Goal: Task Accomplishment & Management: Manage account settings

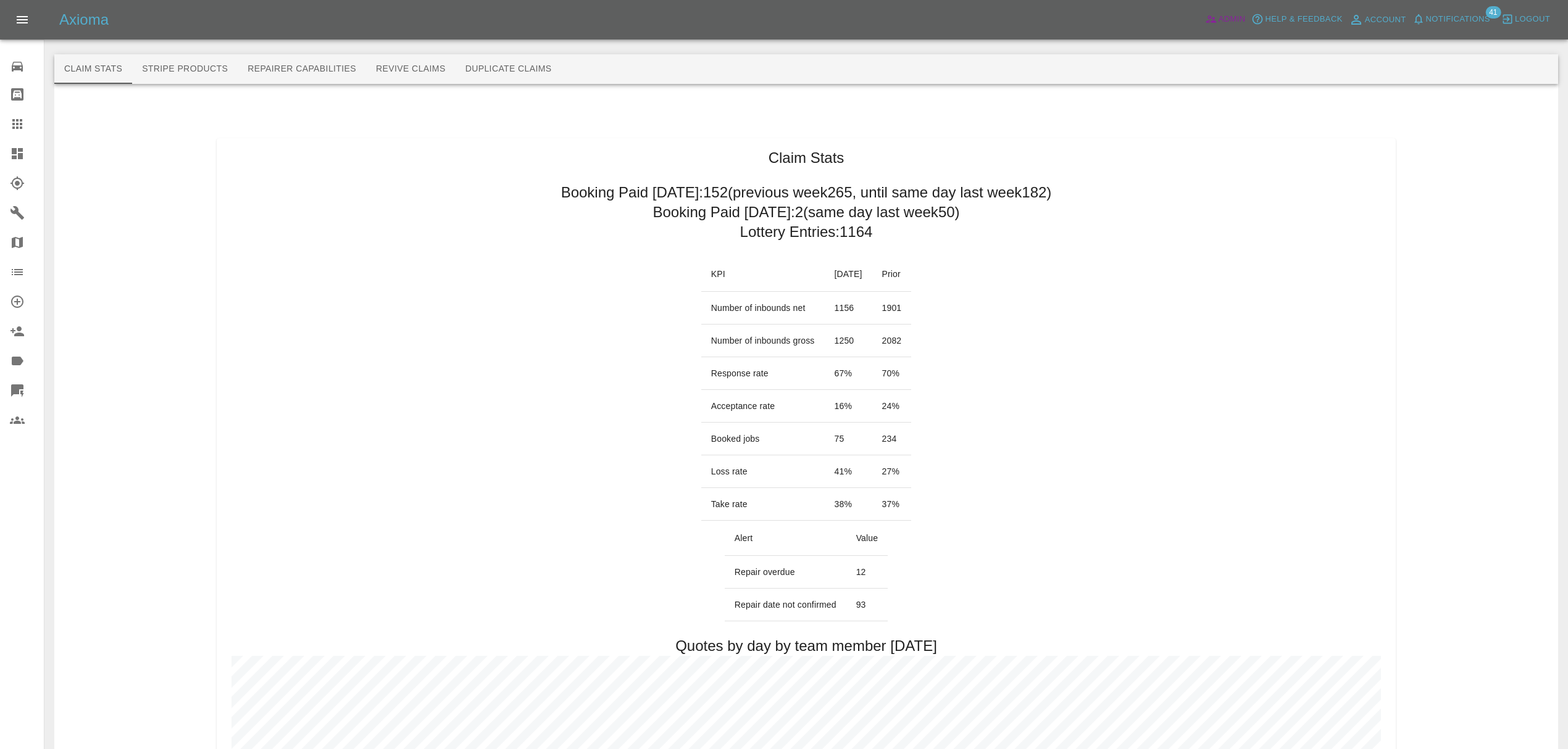
drag, startPoint x: 1236, startPoint y: 20, endPoint x: 221, endPoint y: 73, distance: 1016.4
click at [1236, 20] on span "Admin" at bounding box center [1232, 19] width 27 height 14
click at [148, 64] on button "Stripe Products" at bounding box center [185, 69] width 106 height 29
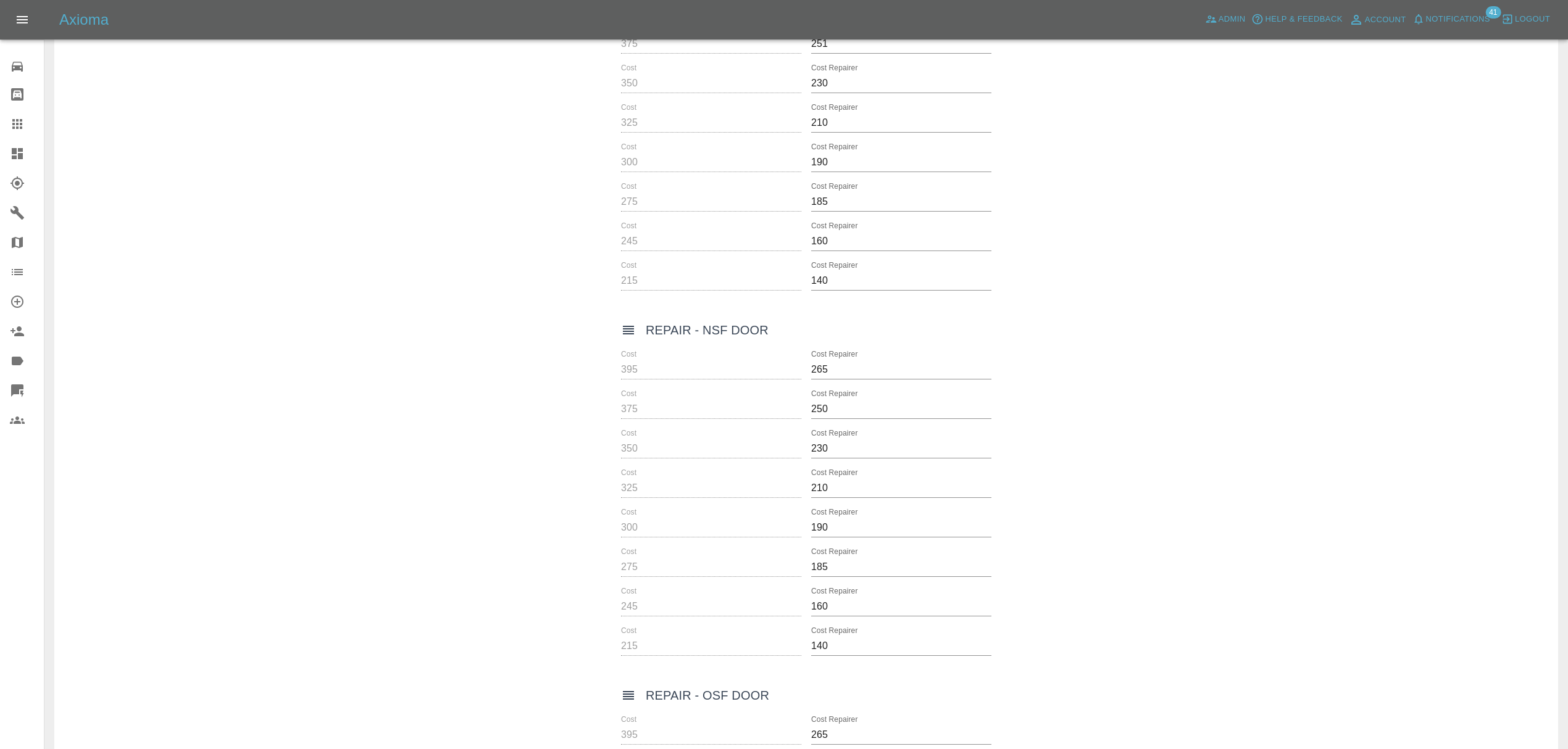
scroll to position [2040, 0]
drag, startPoint x: 647, startPoint y: 343, endPoint x: 784, endPoint y: 343, distance: 137.0
click at [784, 343] on div "Repair - NSF Door" at bounding box center [806, 343] width 370 height 19
copy h6 "Repair - NSF Door"
click at [27, 158] on div at bounding box center [27, 153] width 35 height 15
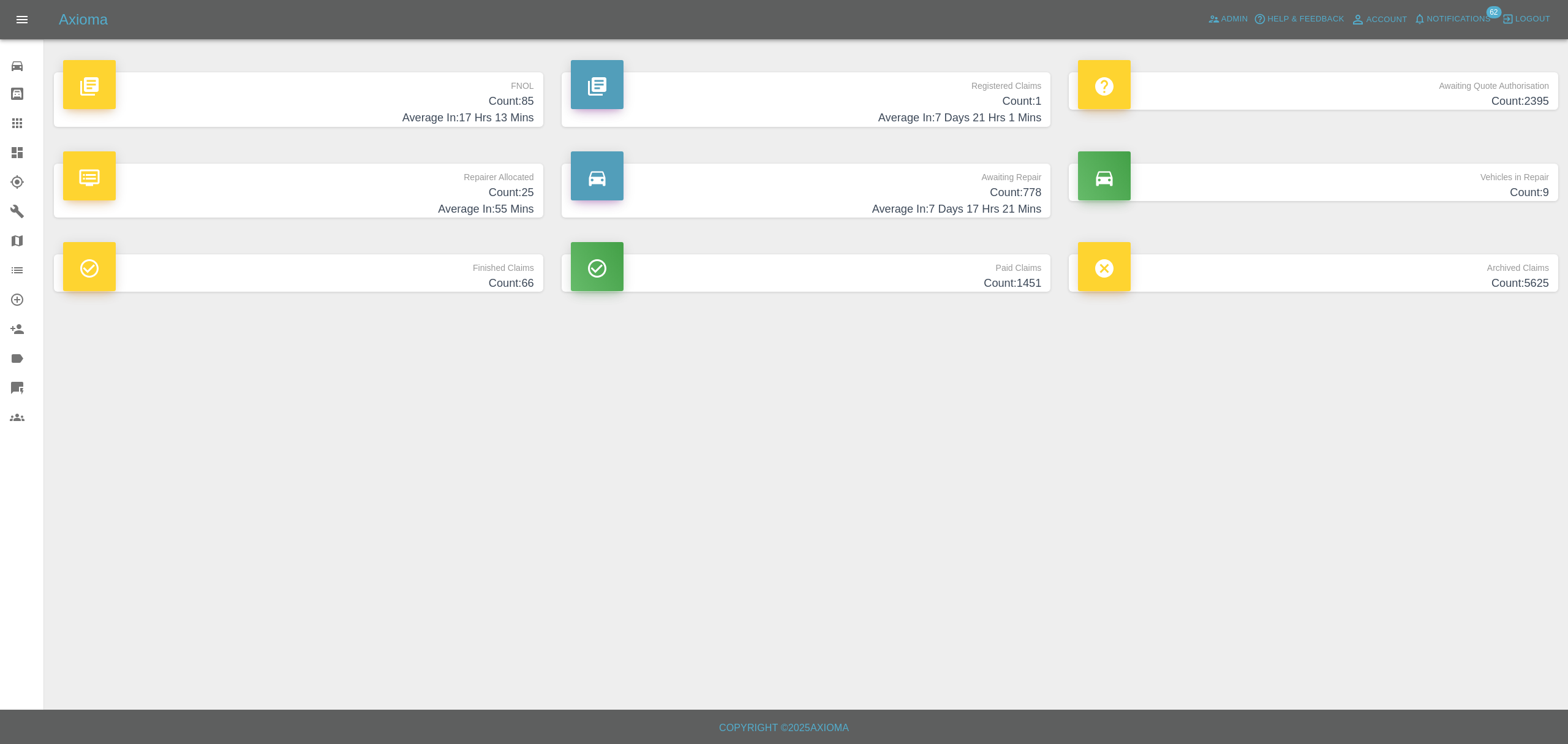
click at [1462, 13] on span "Notifications" at bounding box center [1459, 19] width 64 height 14
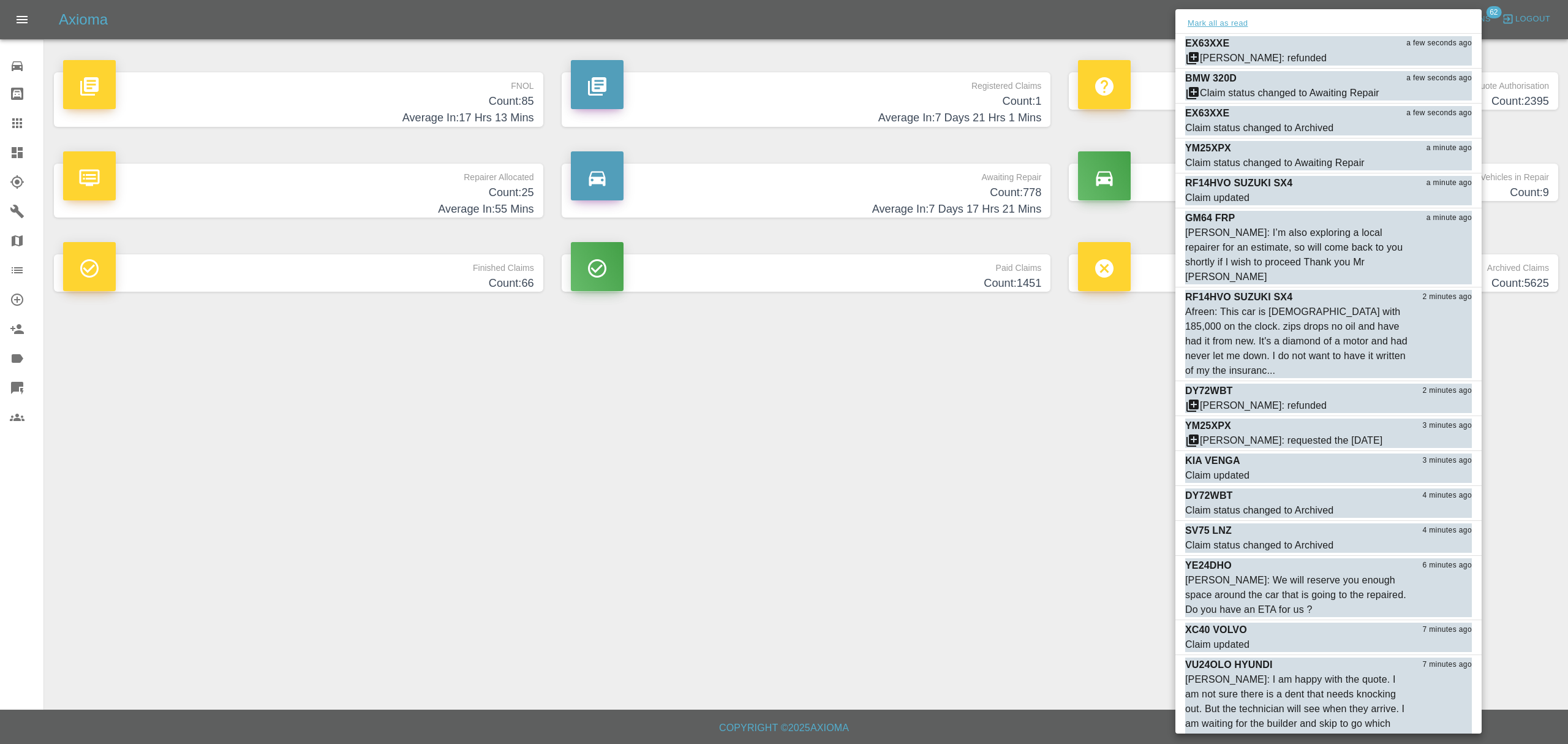
click at [1199, 22] on button "Mark all as read" at bounding box center [1217, 23] width 65 height 14
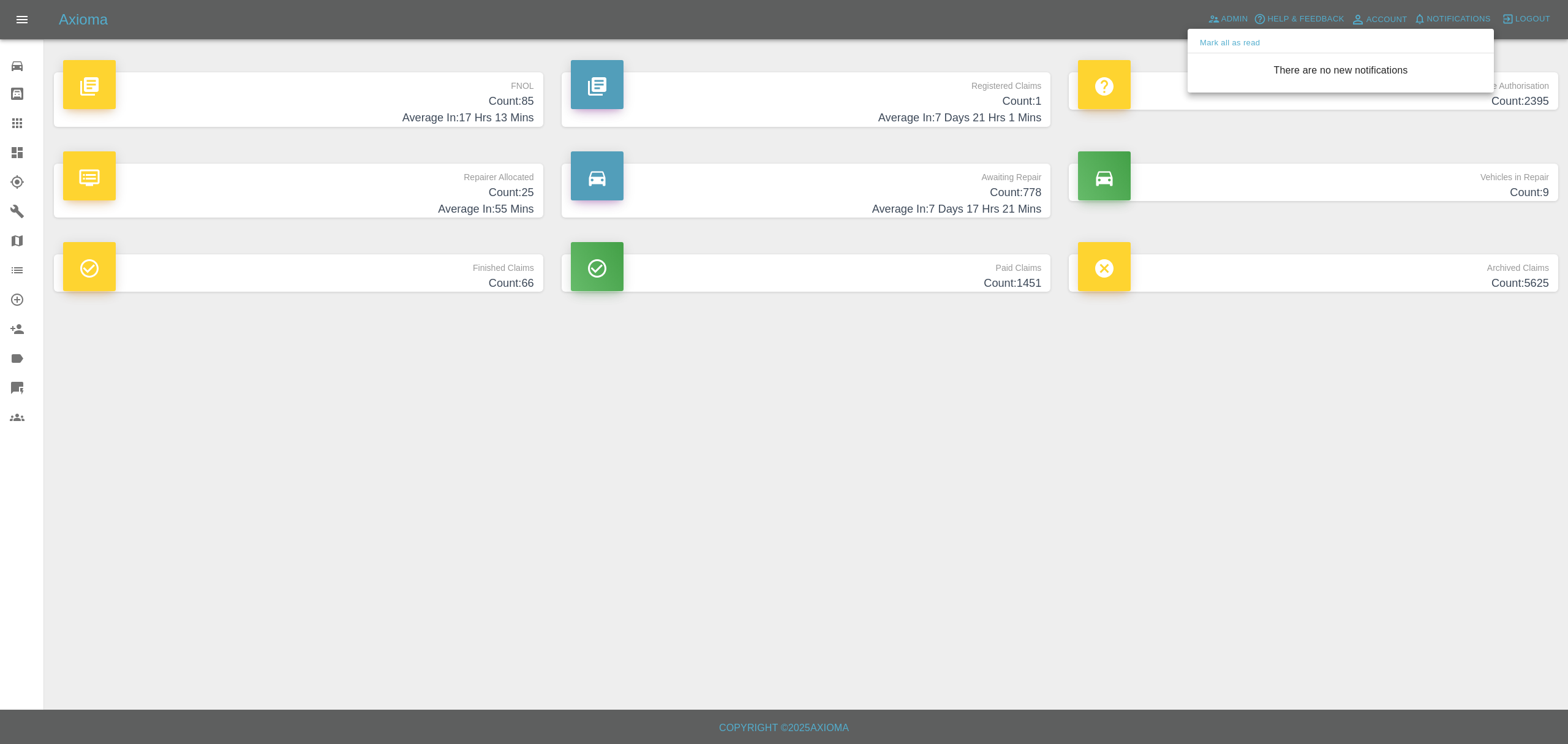
click at [855, 564] on div at bounding box center [784, 372] width 1568 height 744
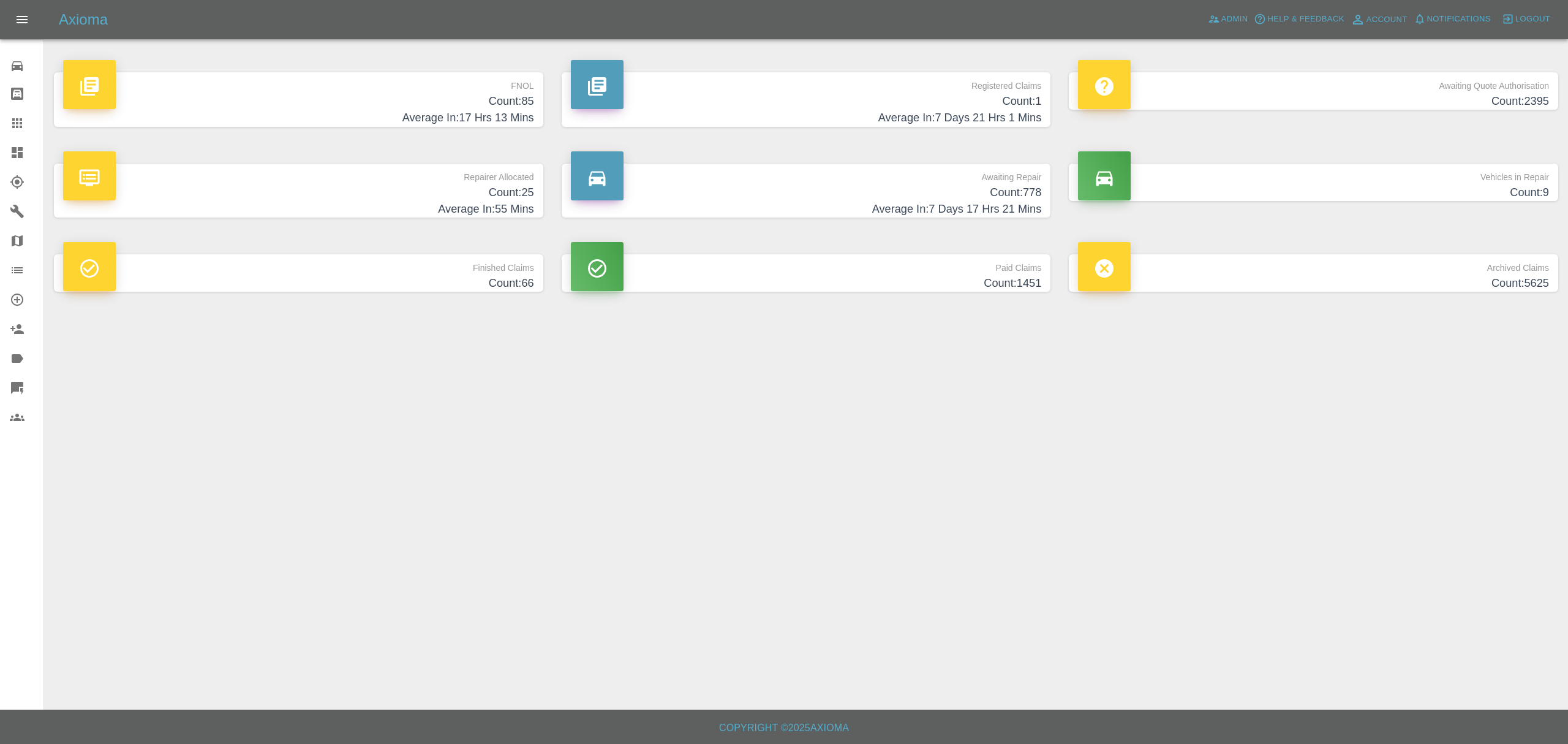
click at [20, 151] on icon at bounding box center [17, 152] width 15 height 15
click at [484, 99] on h4 "Count: 85" at bounding box center [298, 101] width 471 height 16
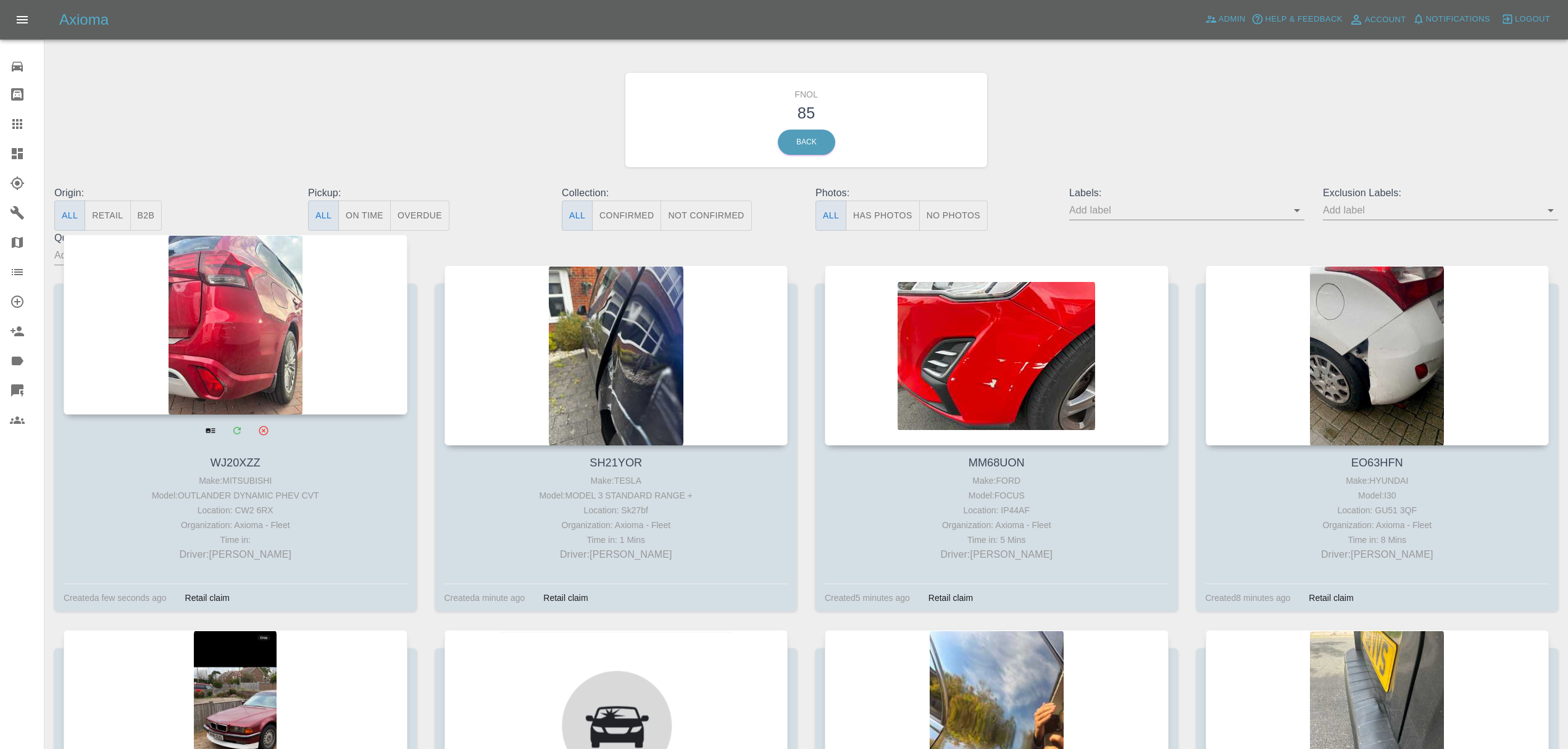
click at [228, 345] on div at bounding box center [235, 324] width 344 height 180
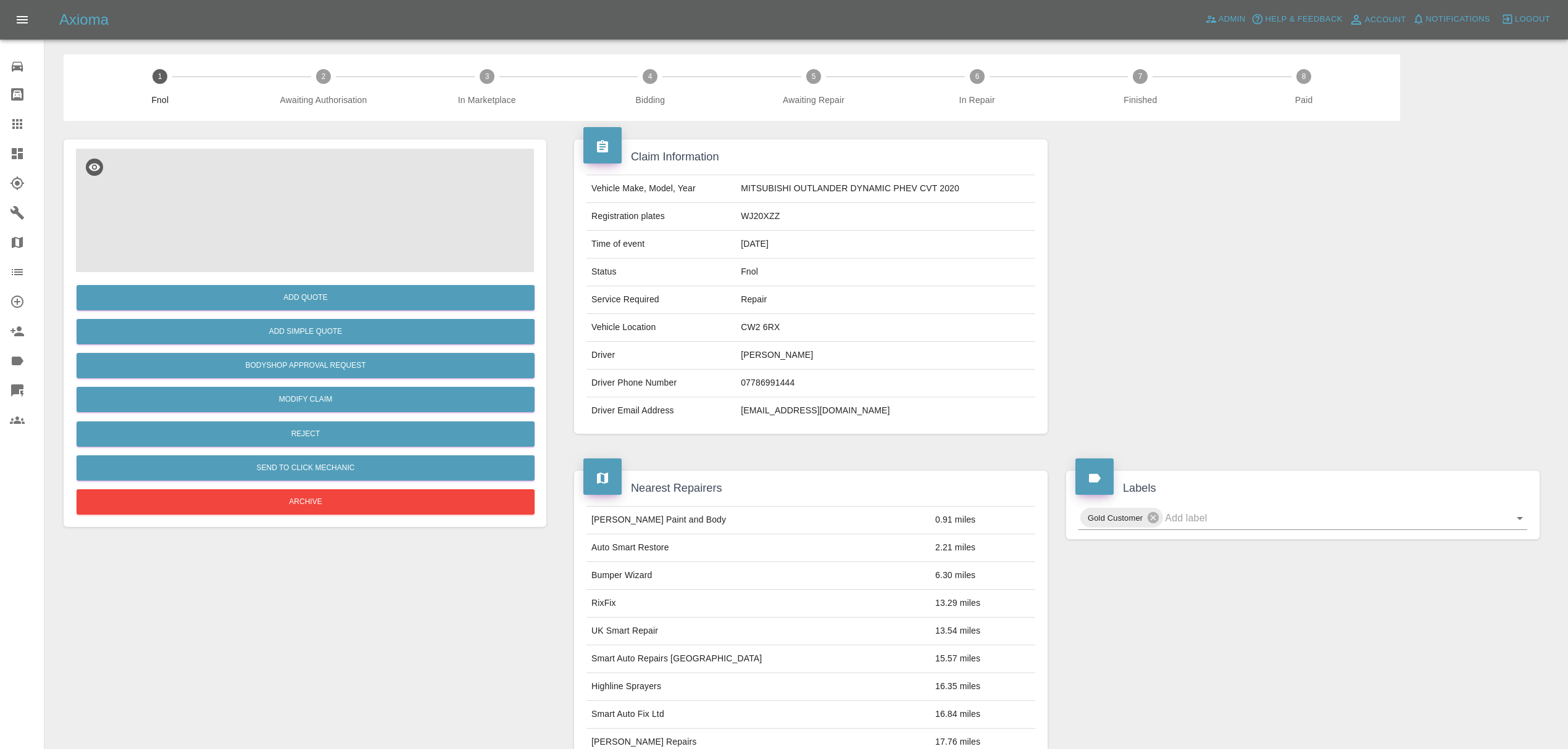
click at [308, 199] on img at bounding box center [305, 210] width 458 height 123
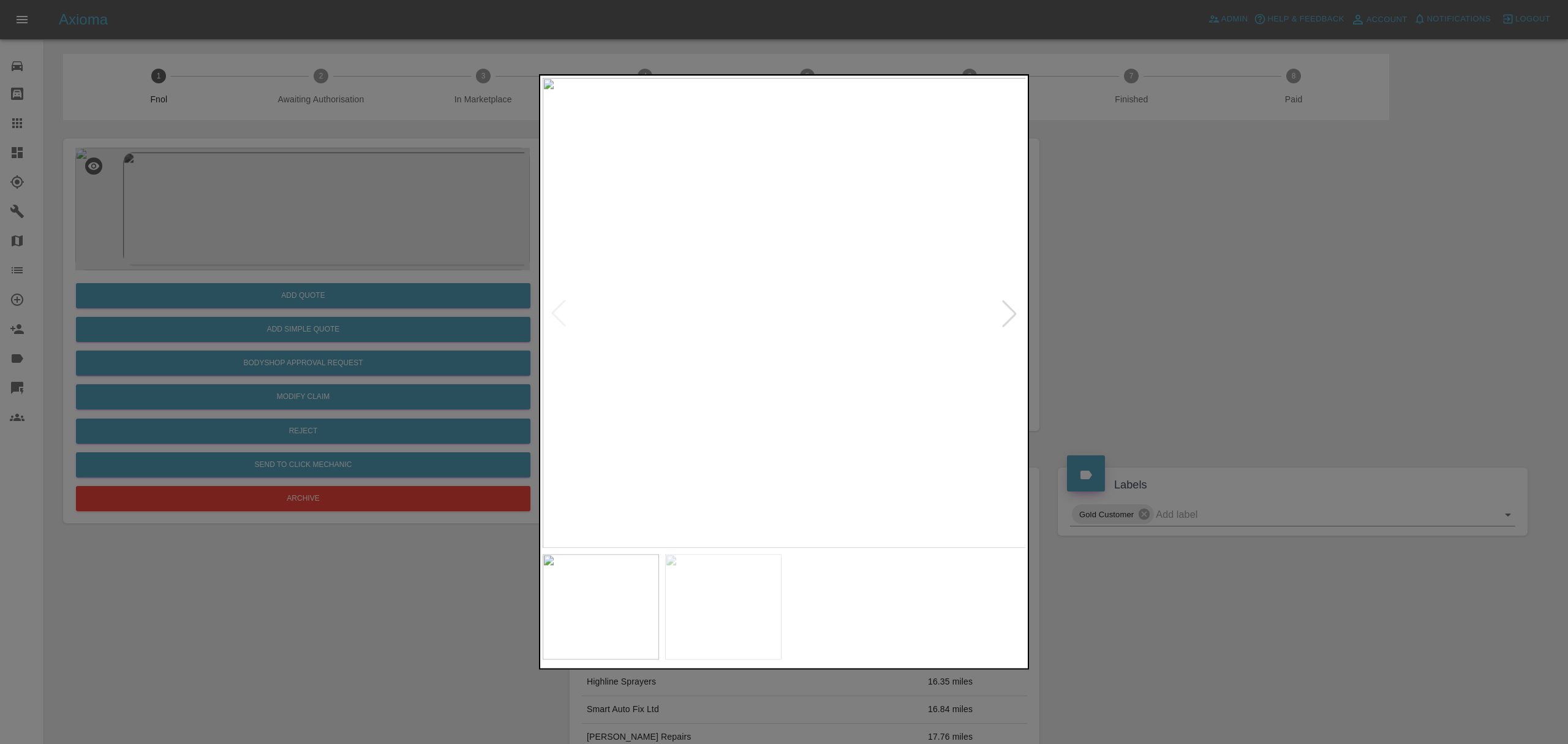
click at [1010, 311] on div at bounding box center [1009, 313] width 27 height 27
click at [1010, 311] on img at bounding box center [784, 313] width 483 height 470
click at [1194, 277] on div at bounding box center [784, 372] width 1568 height 744
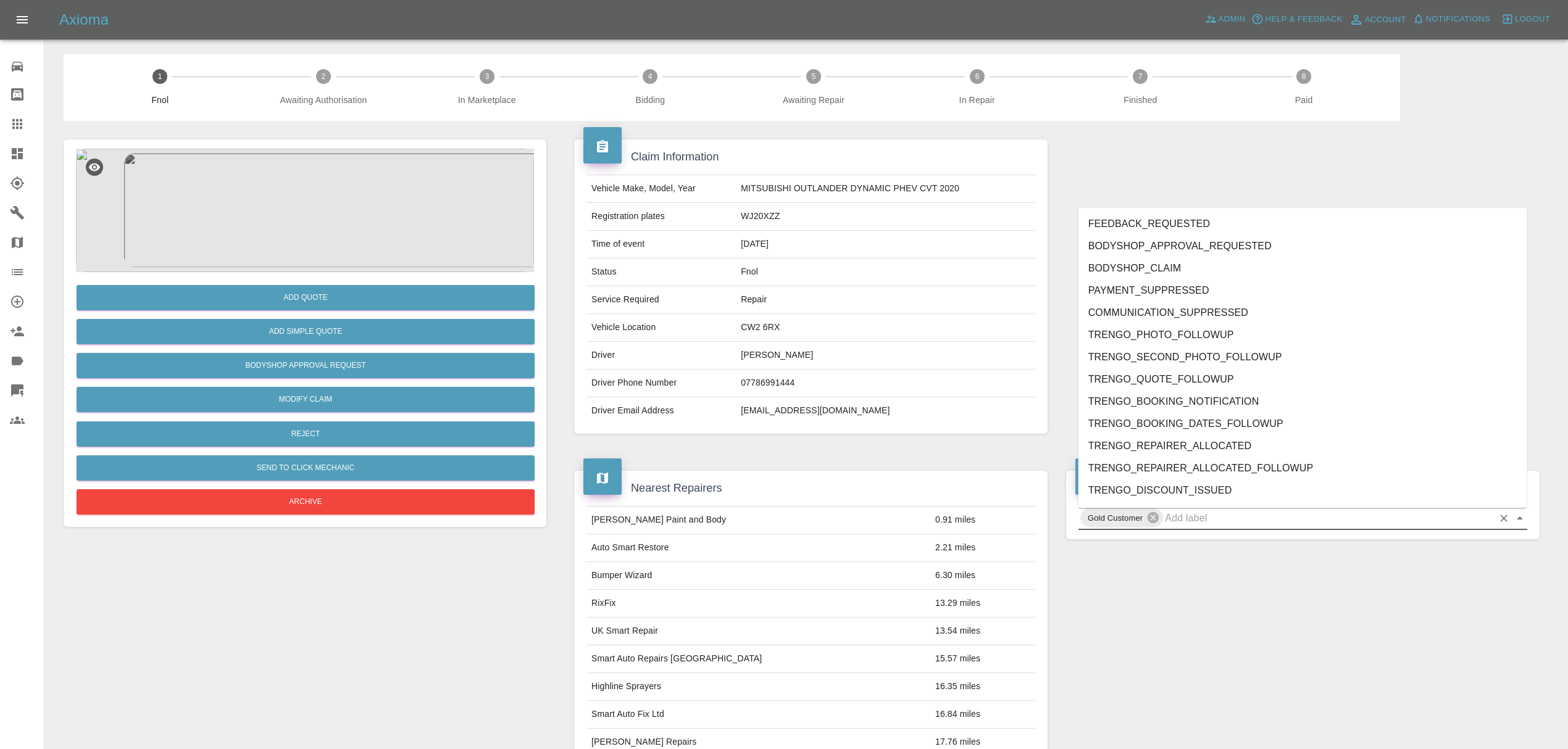
click at [1200, 516] on input "text" at bounding box center [1329, 518] width 328 height 19
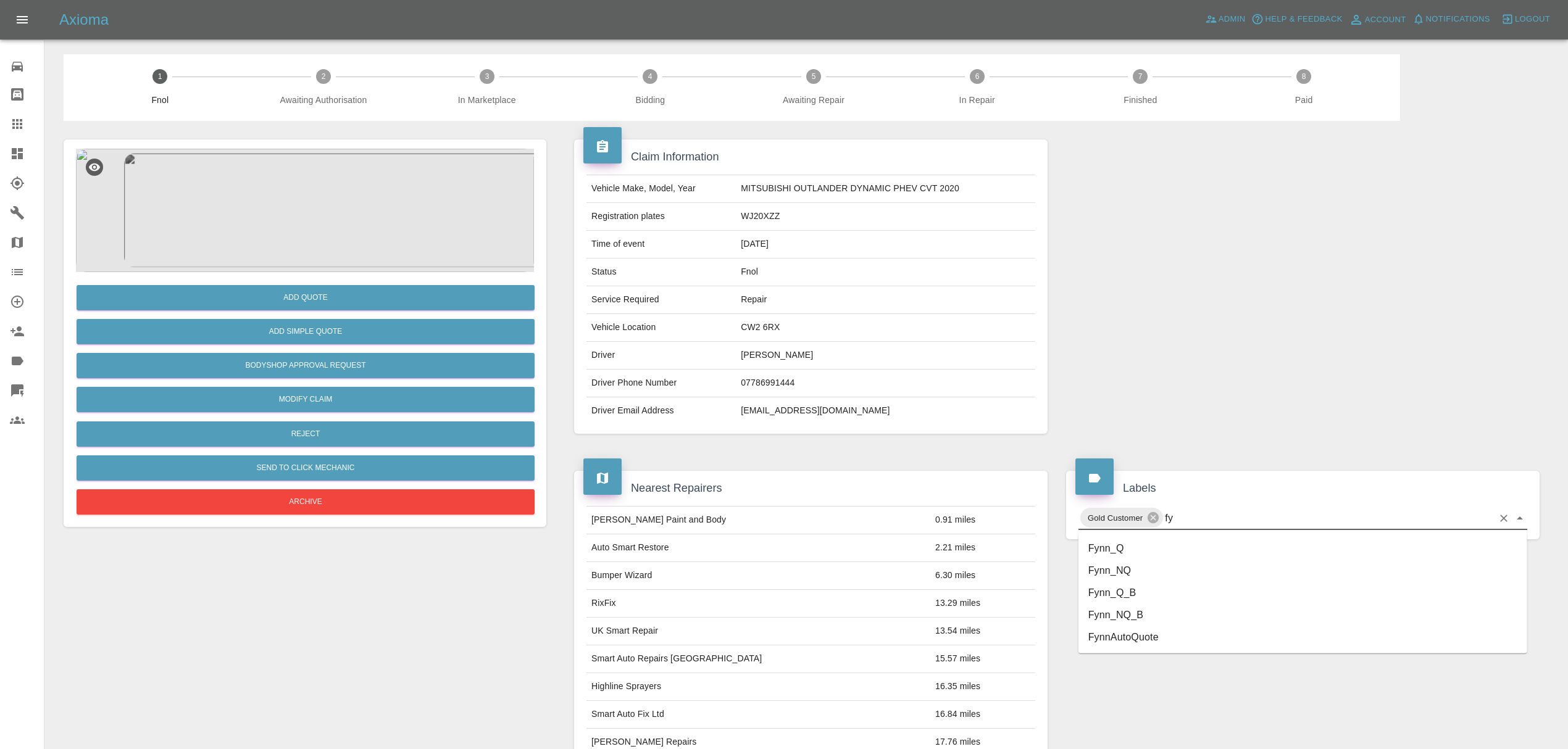
type input "fyn"
click at [1118, 539] on li "Fynn_Q" at bounding box center [1303, 548] width 449 height 23
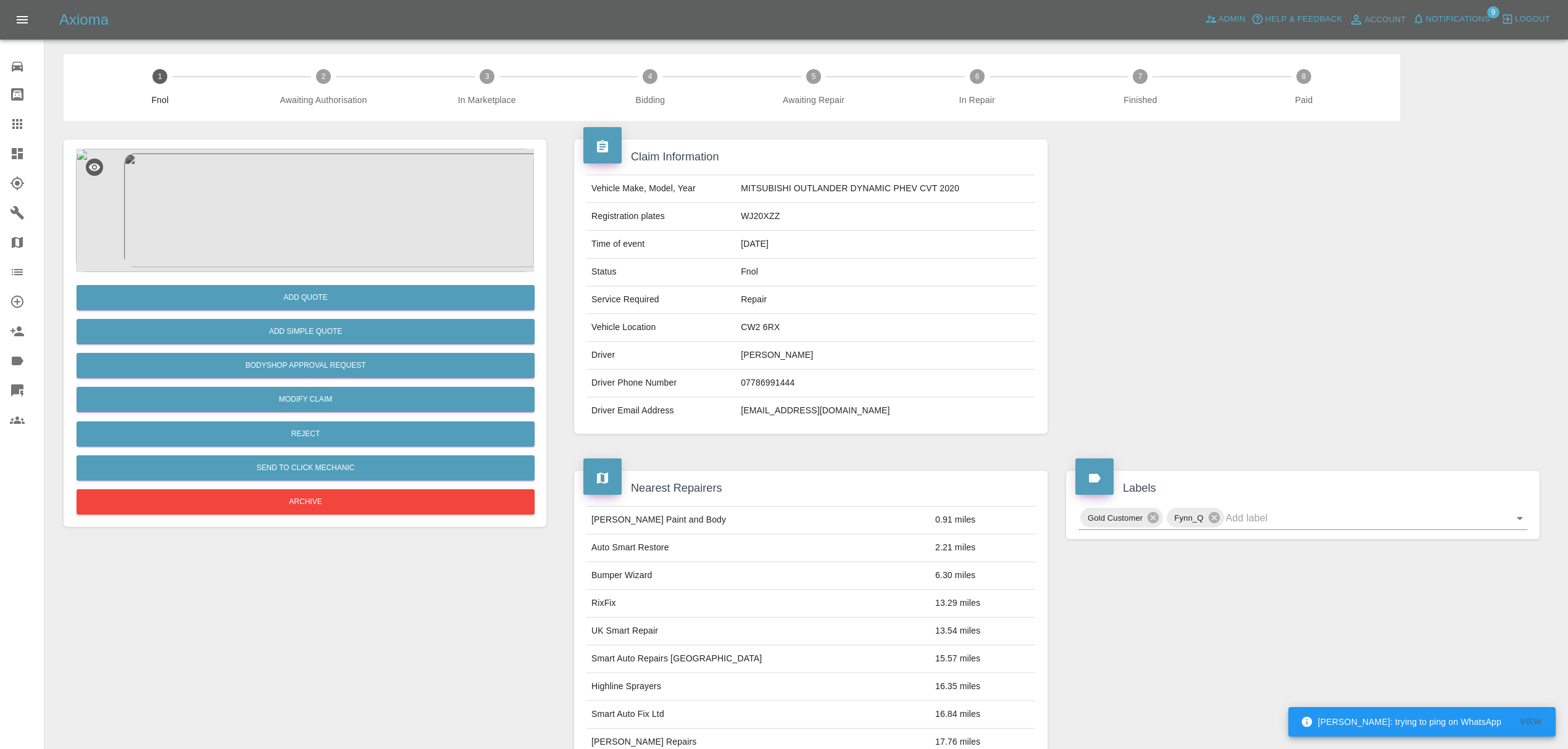
click at [311, 223] on img at bounding box center [305, 210] width 458 height 123
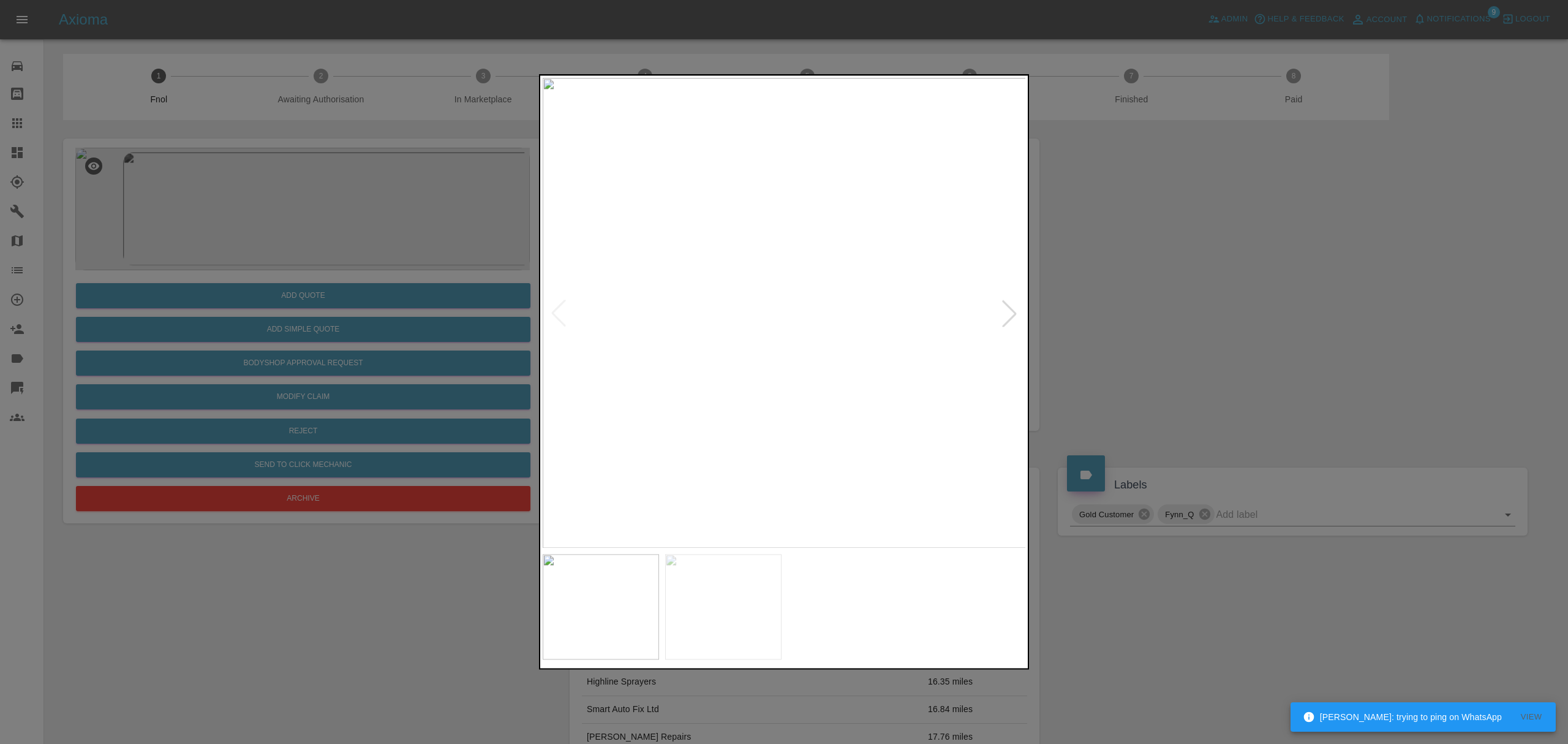
click at [1015, 314] on div at bounding box center [1009, 313] width 27 height 27
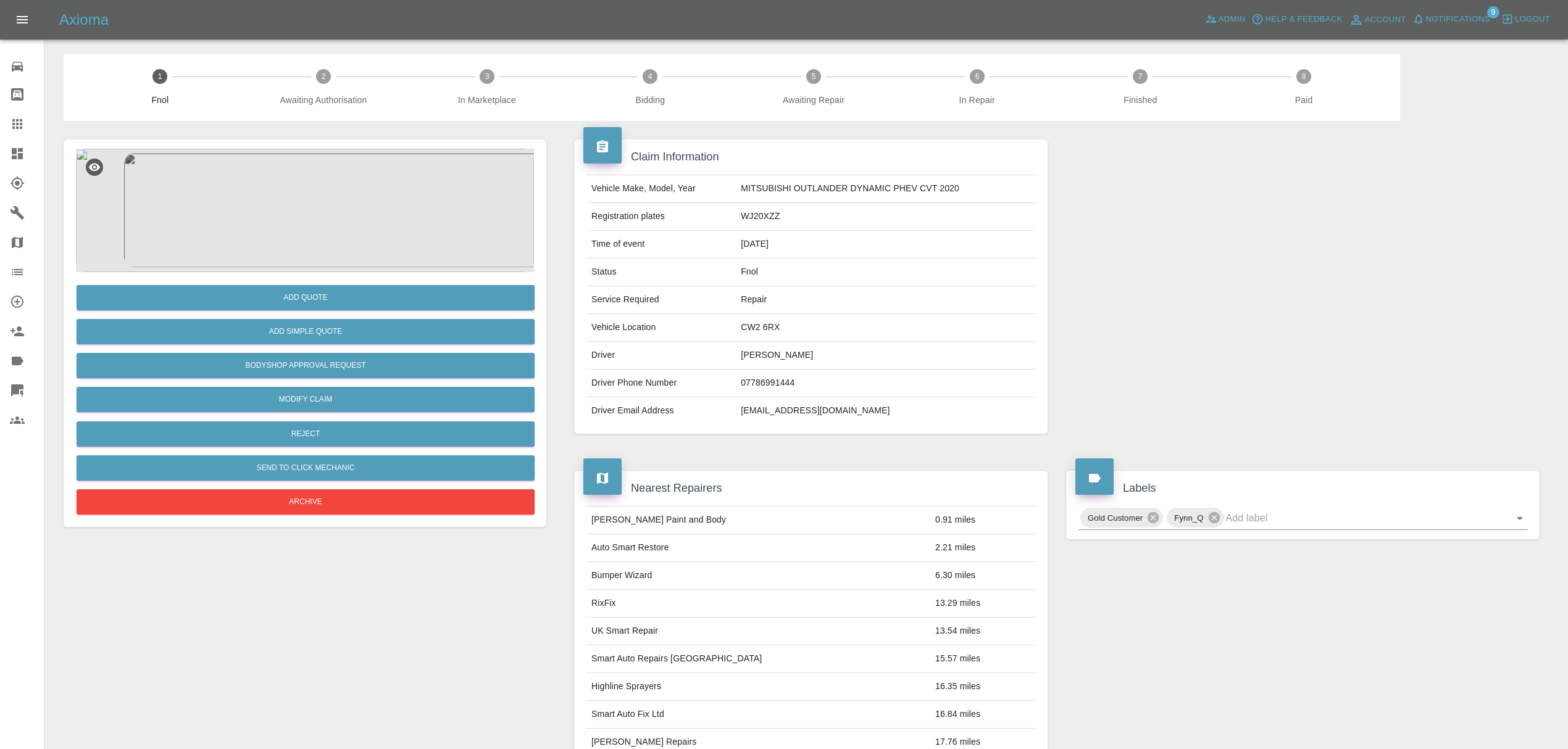
click at [278, 171] on img at bounding box center [305, 210] width 458 height 123
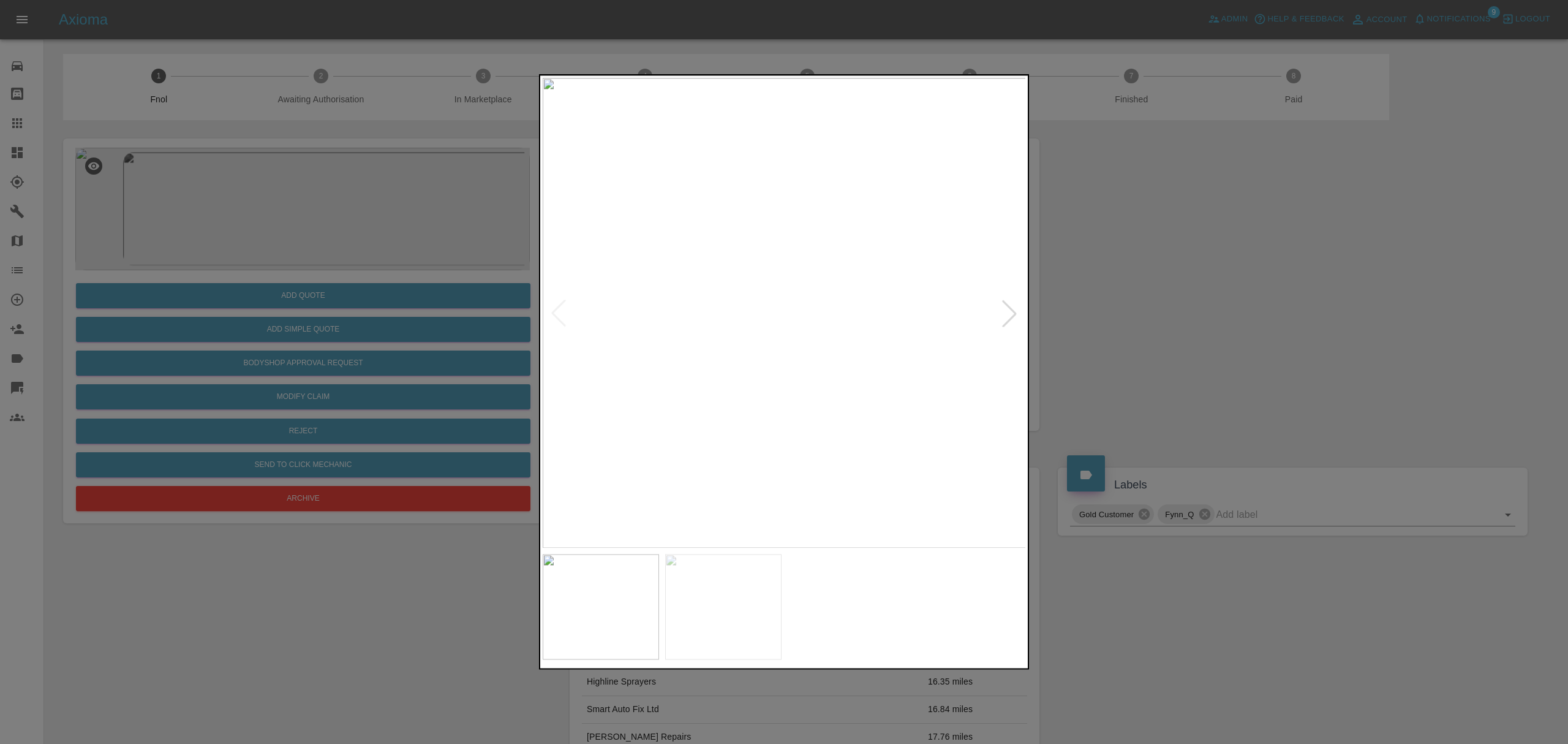
click at [1007, 310] on div at bounding box center [1009, 313] width 27 height 27
click at [285, 665] on div at bounding box center [784, 372] width 1568 height 744
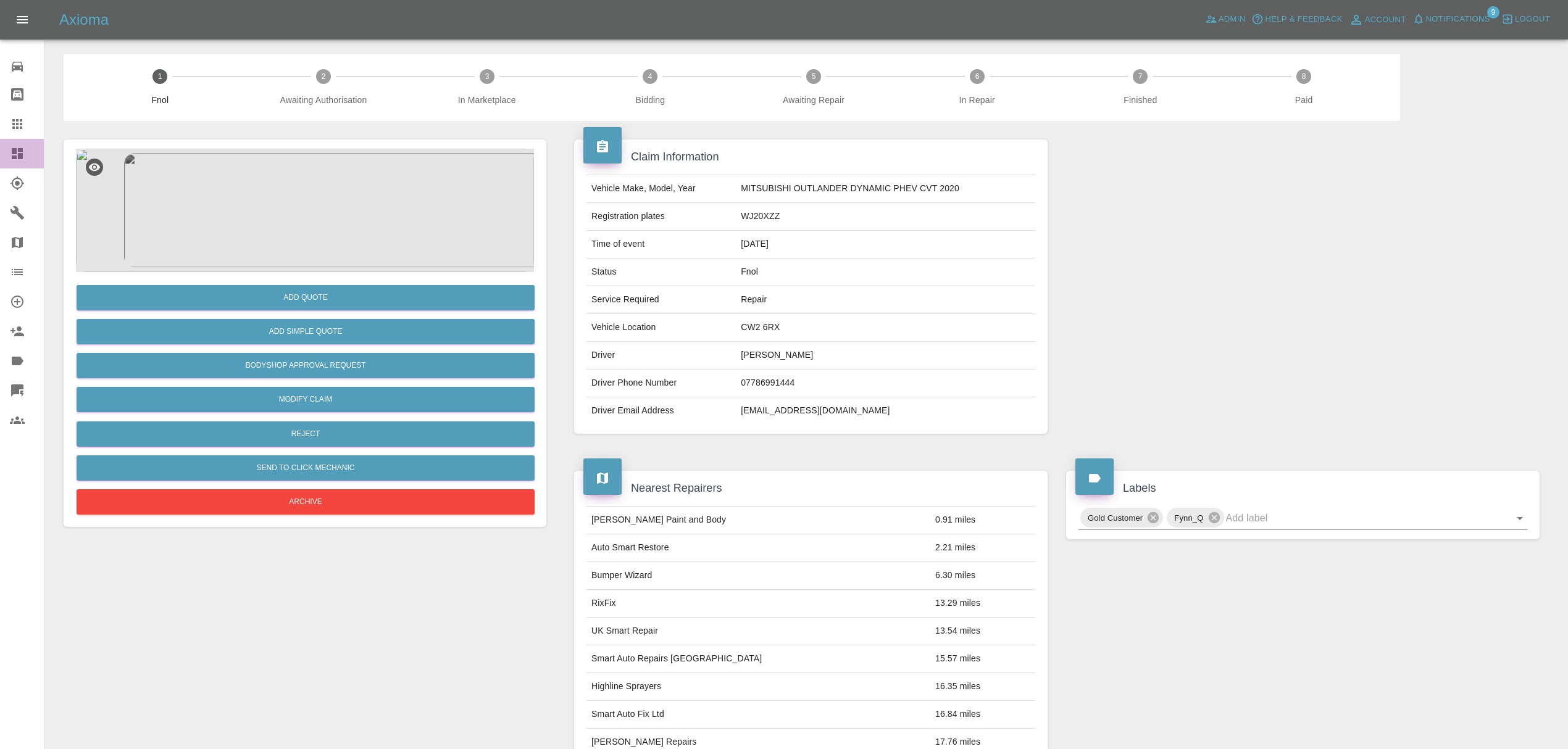
click at [15, 158] on icon at bounding box center [17, 154] width 11 height 11
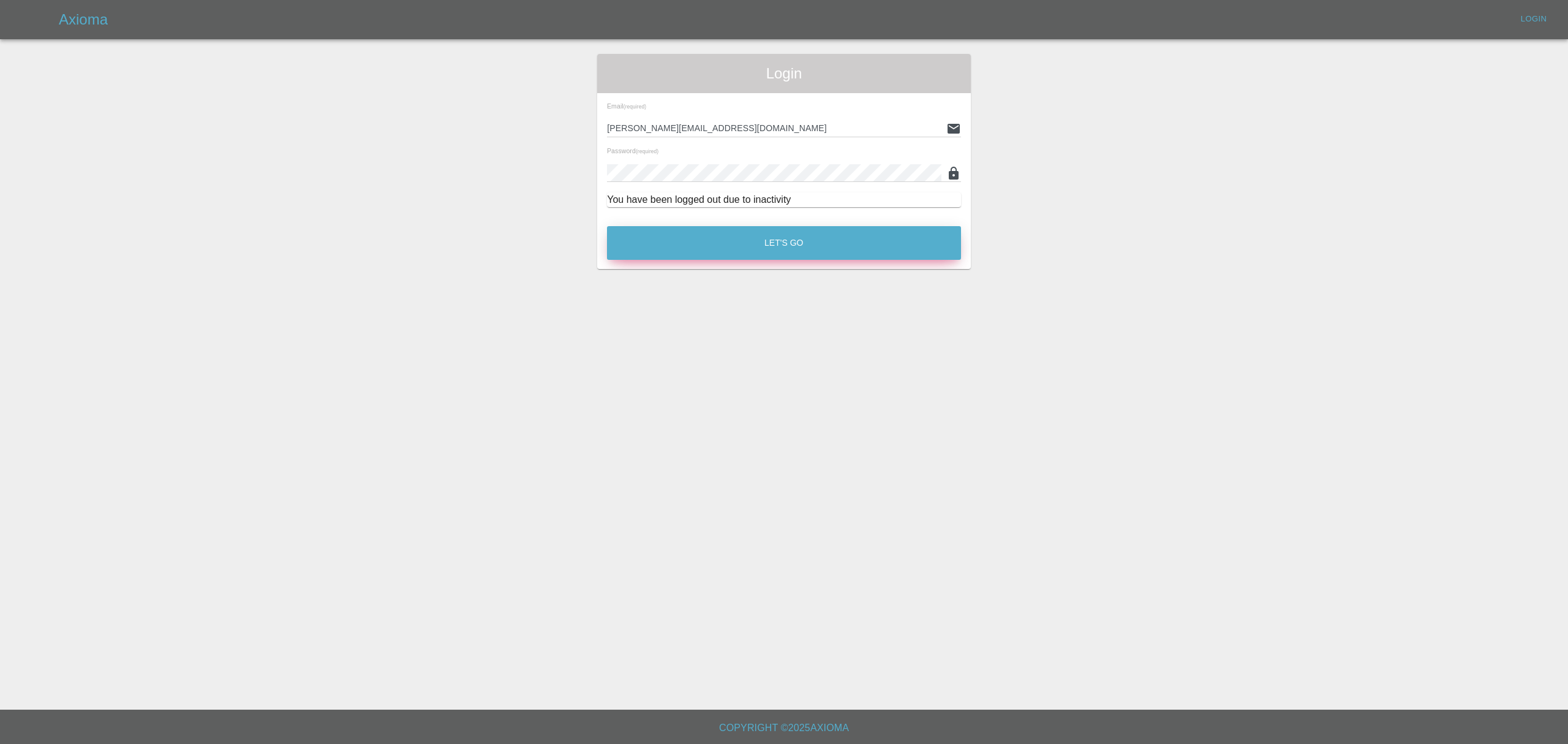
click at [754, 238] on button "Let's Go" at bounding box center [784, 243] width 354 height 34
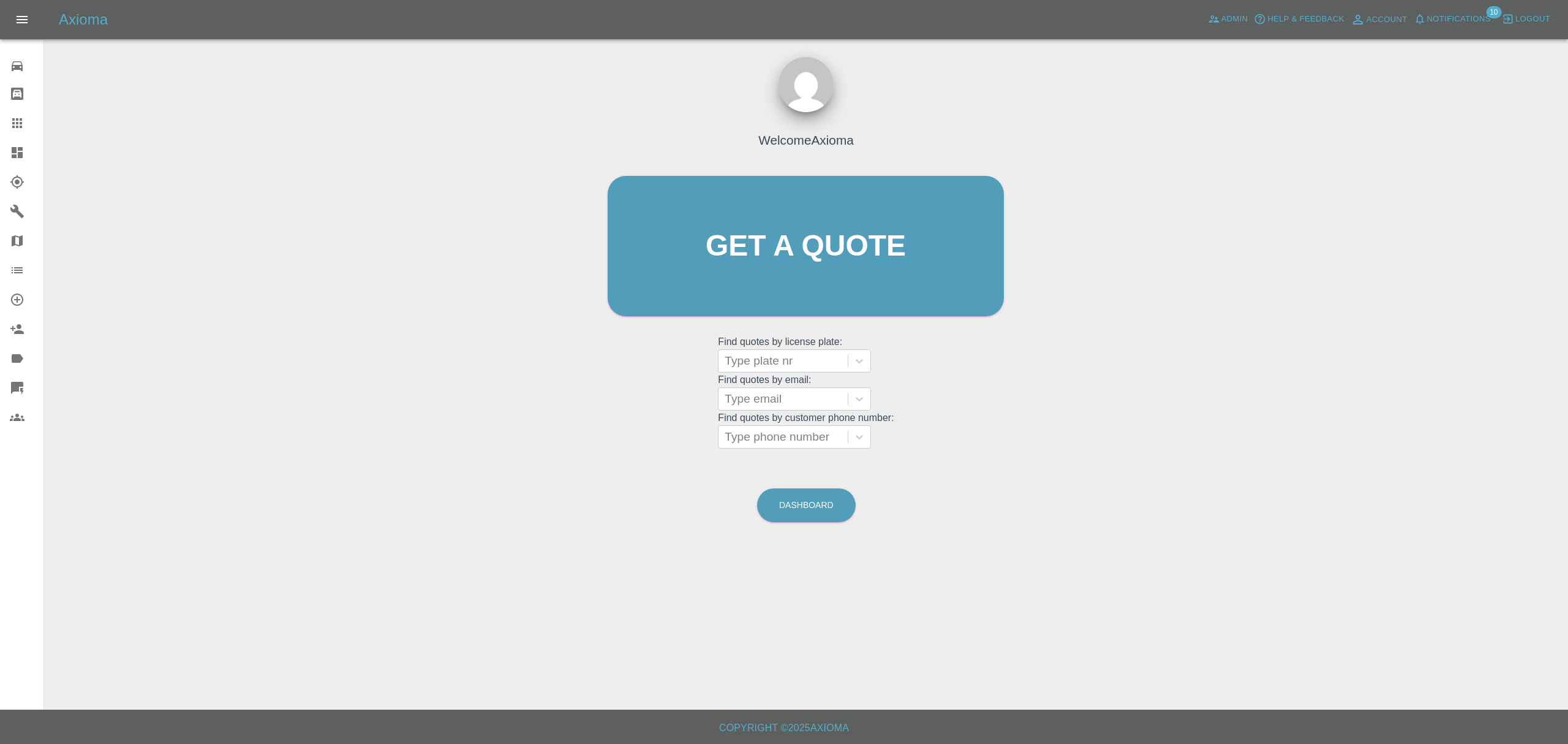
click at [18, 154] on icon at bounding box center [17, 153] width 11 height 11
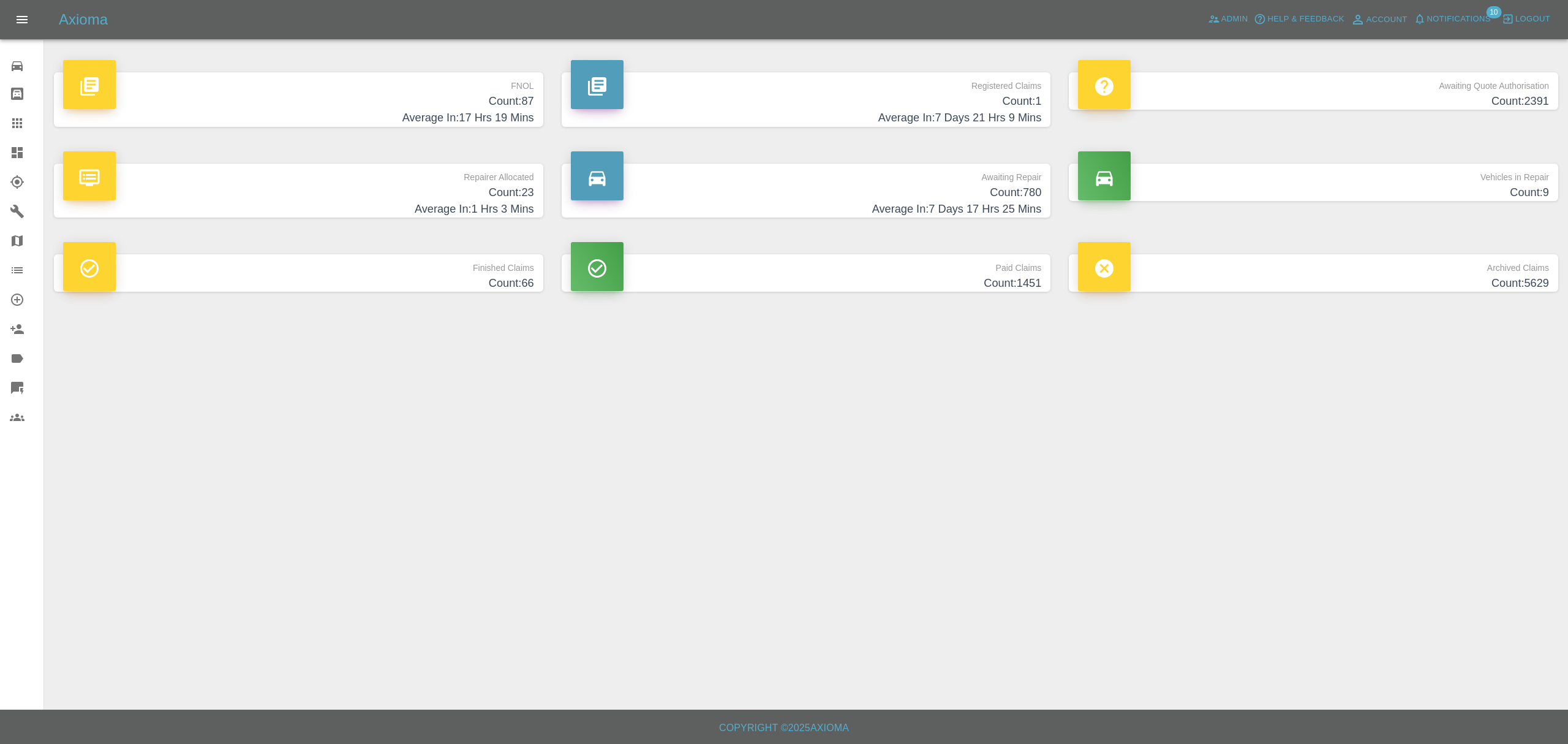
click at [413, 126] on h4 "Average In: 17 Hrs 19 Mins" at bounding box center [298, 117] width 471 height 16
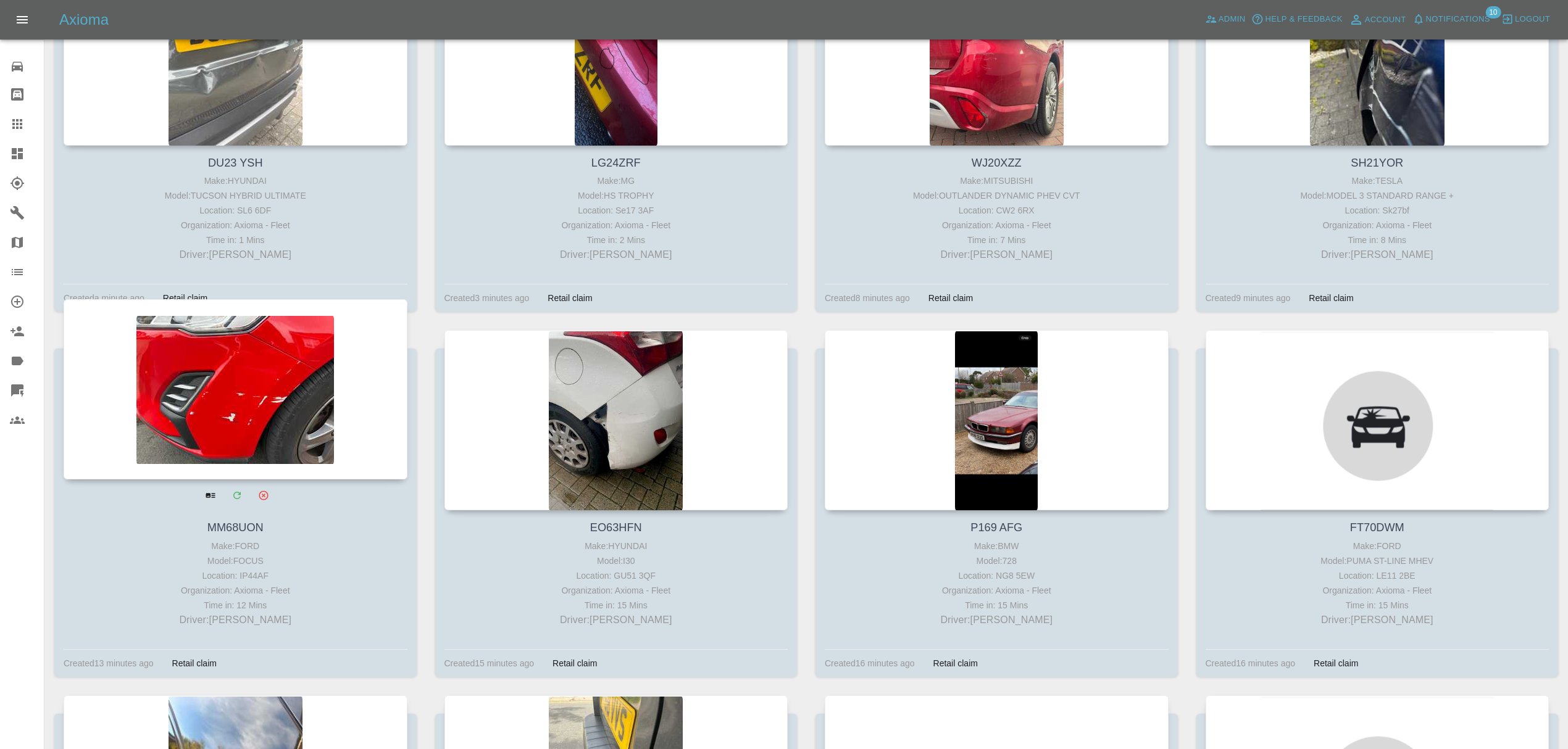
scroll to position [306, 0]
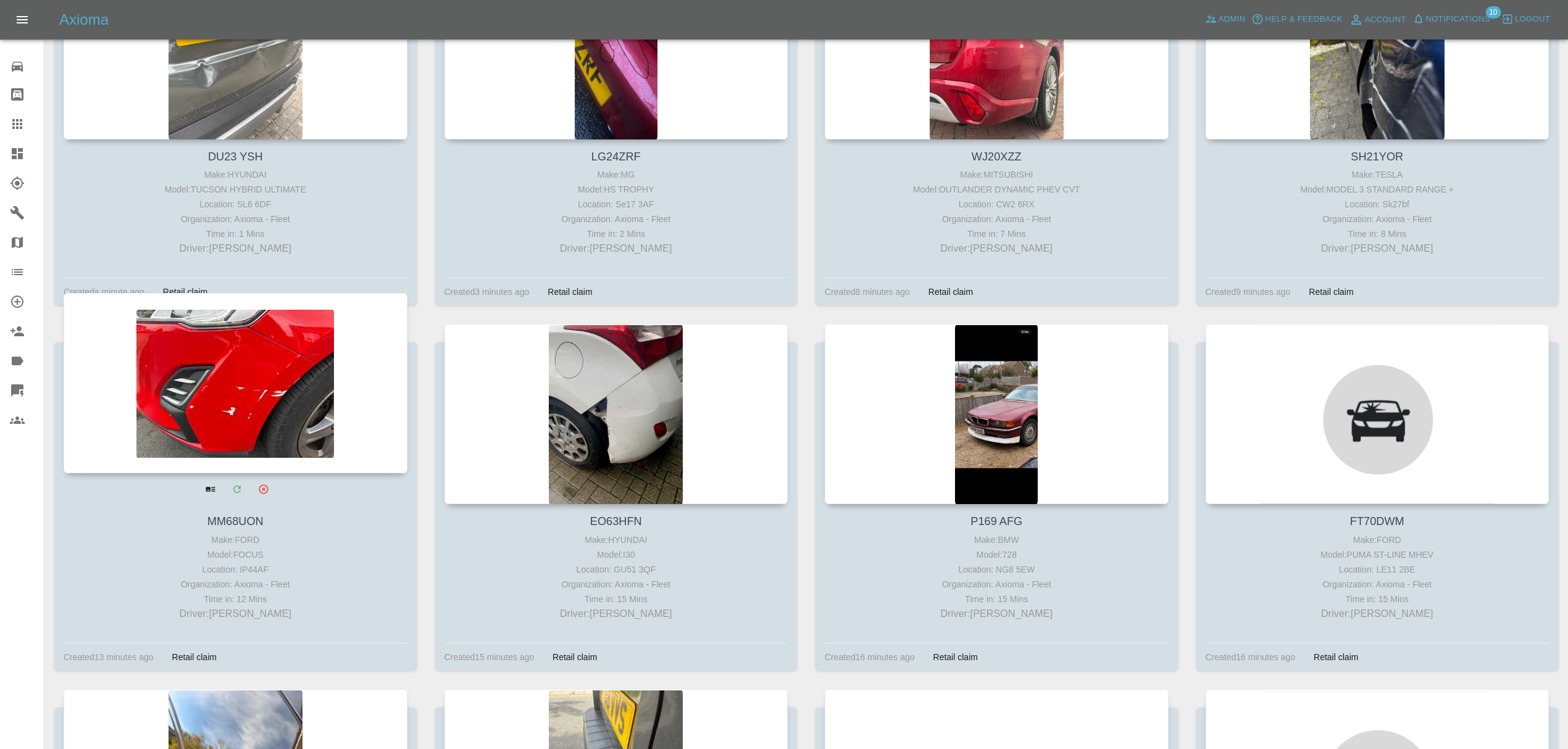
click at [253, 379] on div at bounding box center [235, 383] width 344 height 180
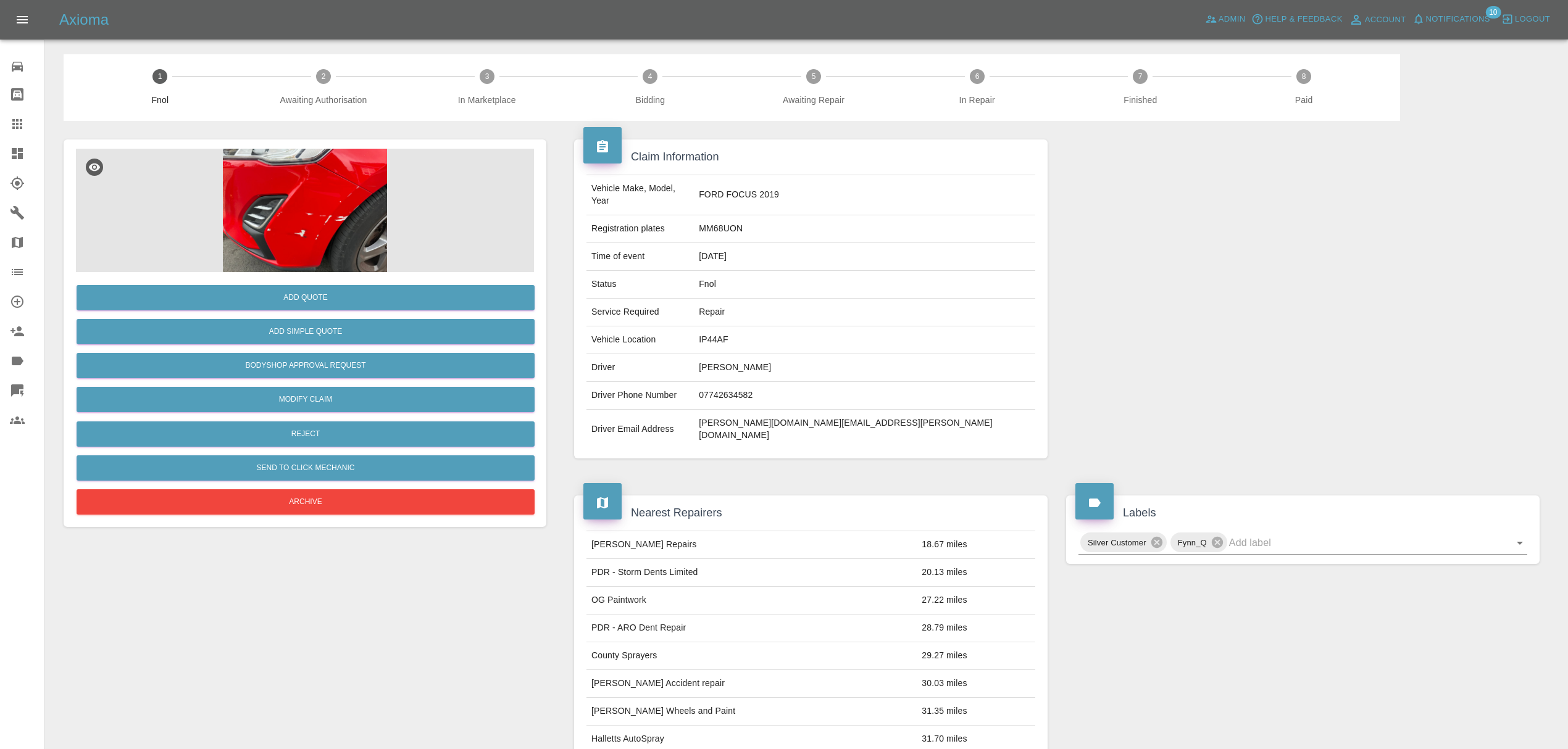
click at [588, 29] on div "Axioma Admin Help & Feedback Account Notifications 10 Logout" at bounding box center [813, 19] width 1509 height 19
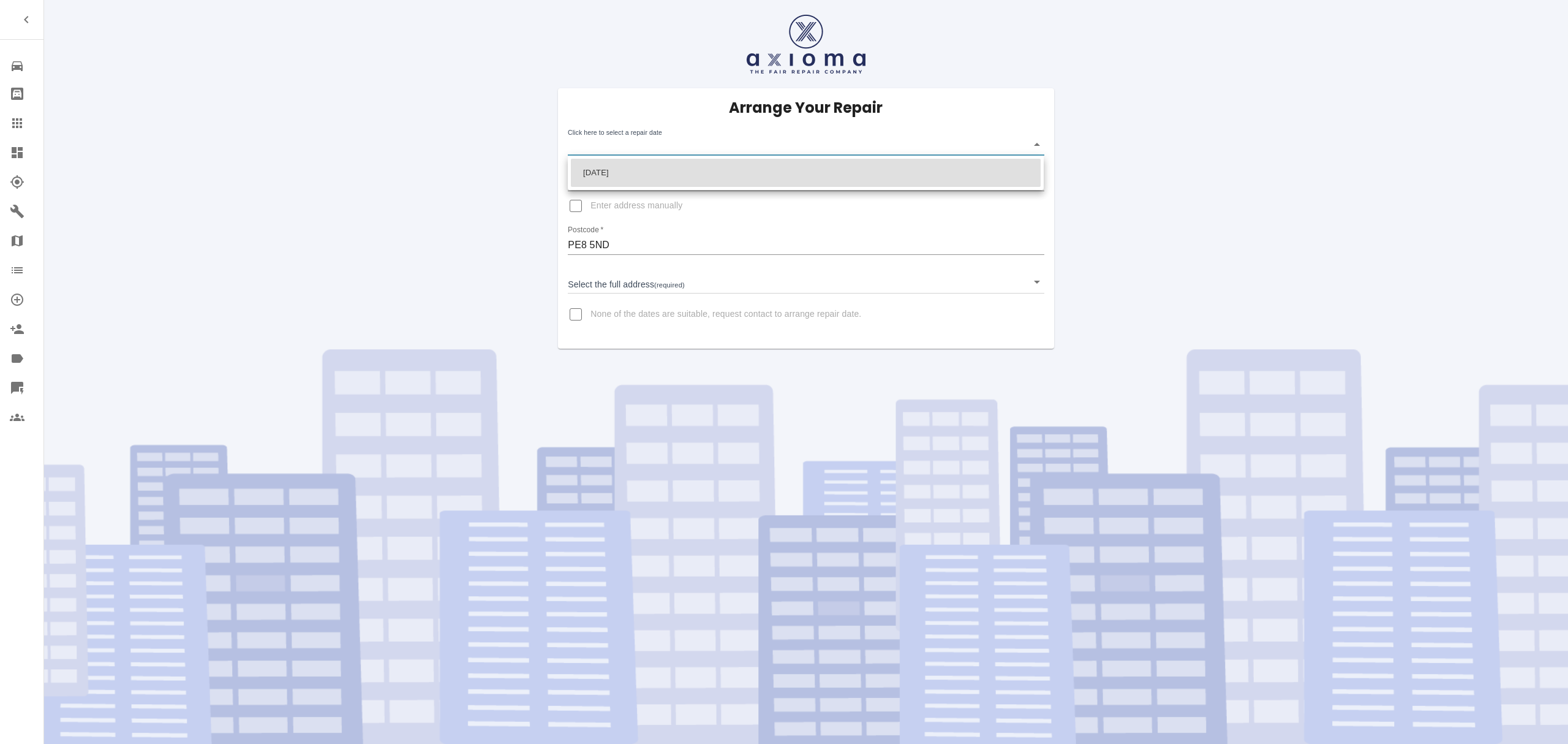
click at [621, 146] on body "Repair home Bodyshop home Claims Dashboard Explorer Garages Map Organization Cr…" at bounding box center [784, 372] width 1568 height 744
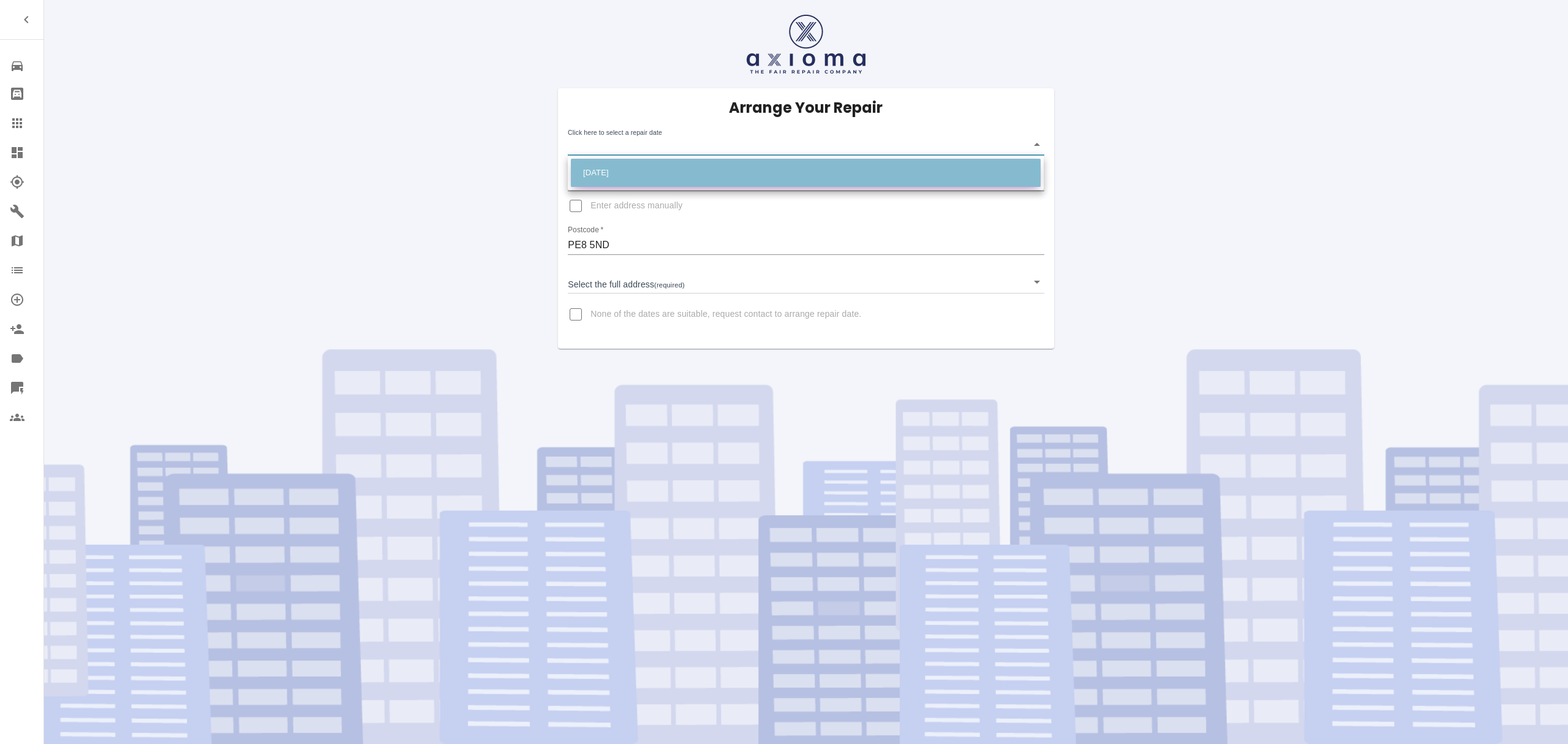
click at [613, 167] on li "Mon Oct 20 2025" at bounding box center [806, 173] width 470 height 29
type input "2025-10-20T00:00:00.000Z"
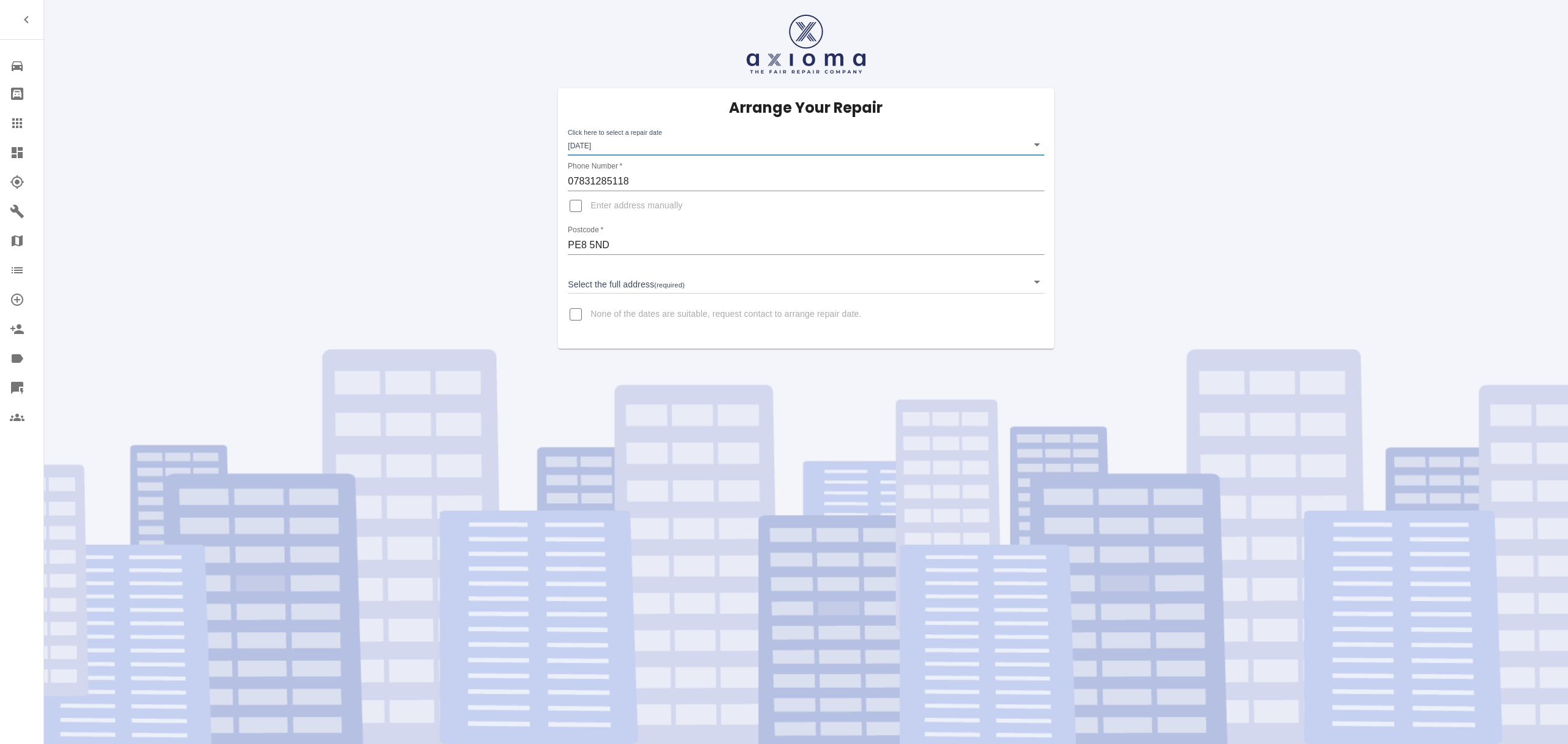
click at [623, 275] on body "Repair home Bodyshop home Claims Dashboard Explorer Garages Map Organization Cr…" at bounding box center [784, 372] width 1568 height 744
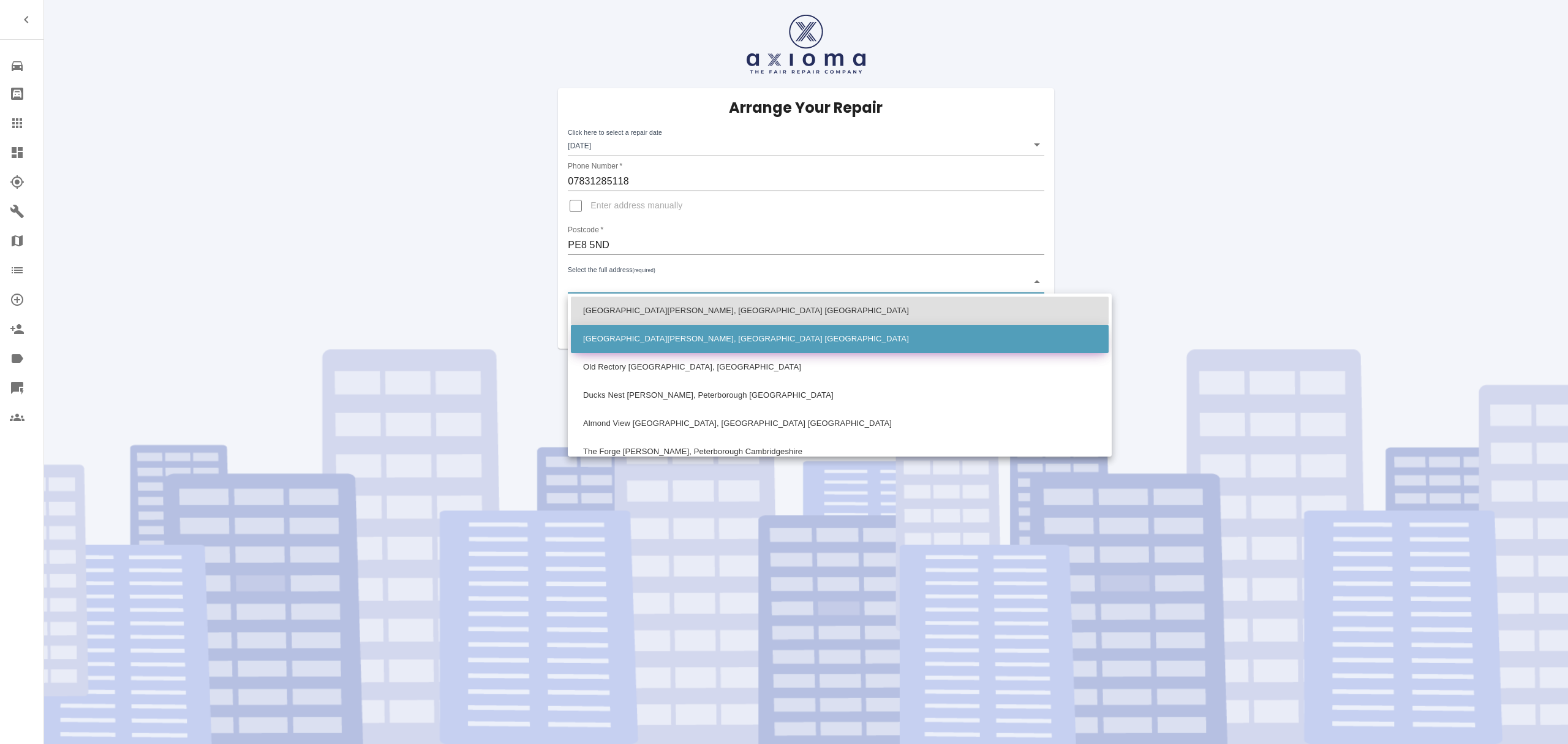
click at [616, 333] on li "Grange Farm Lutton, Peterborough Cambridgeshire" at bounding box center [840, 338] width 538 height 29
type input "Grange Farm Lutton, Peterborough Cambridgeshire"
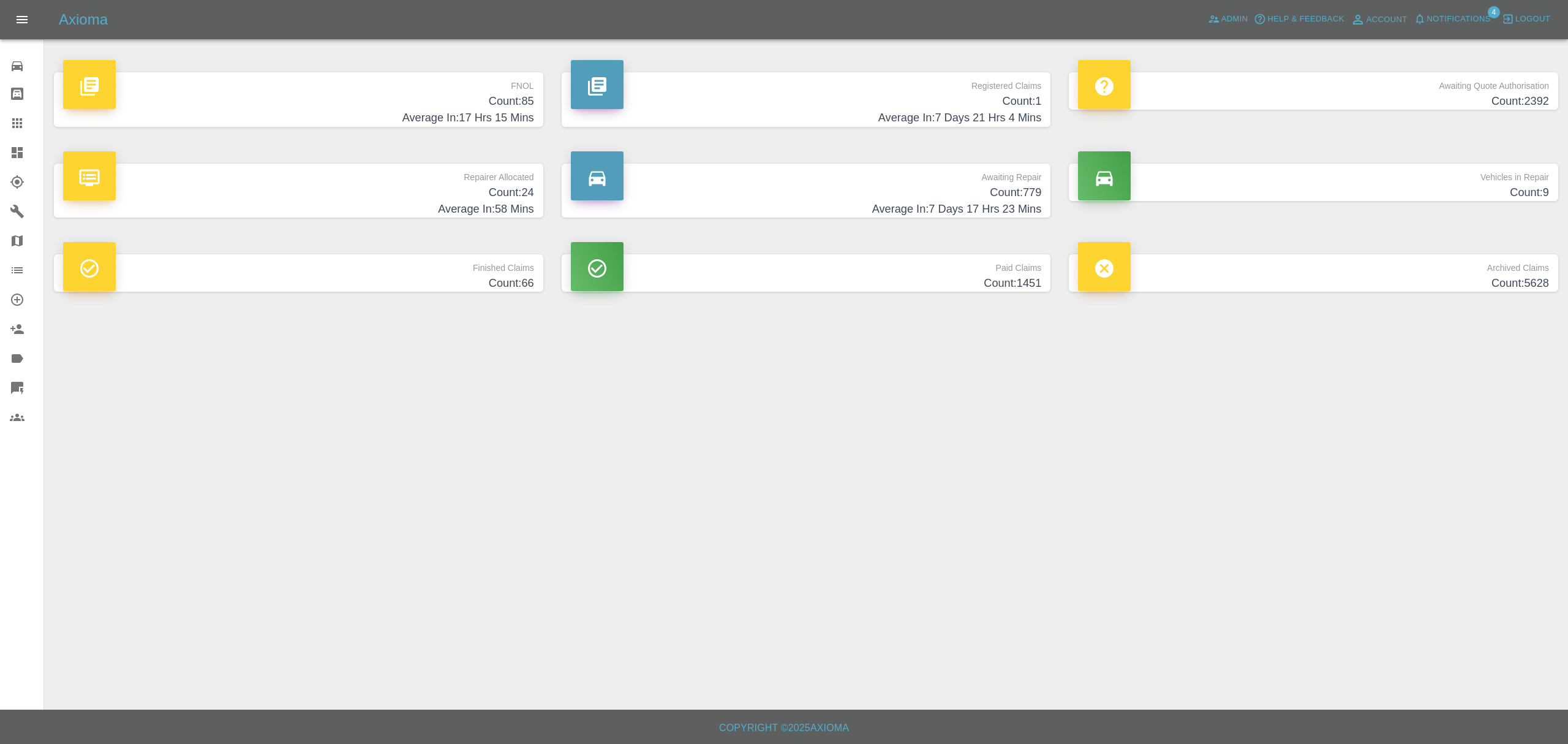
drag, startPoint x: 397, startPoint y: 100, endPoint x: 407, endPoint y: 100, distance: 10.0
click at [397, 100] on h4 "Count: 85" at bounding box center [298, 101] width 471 height 16
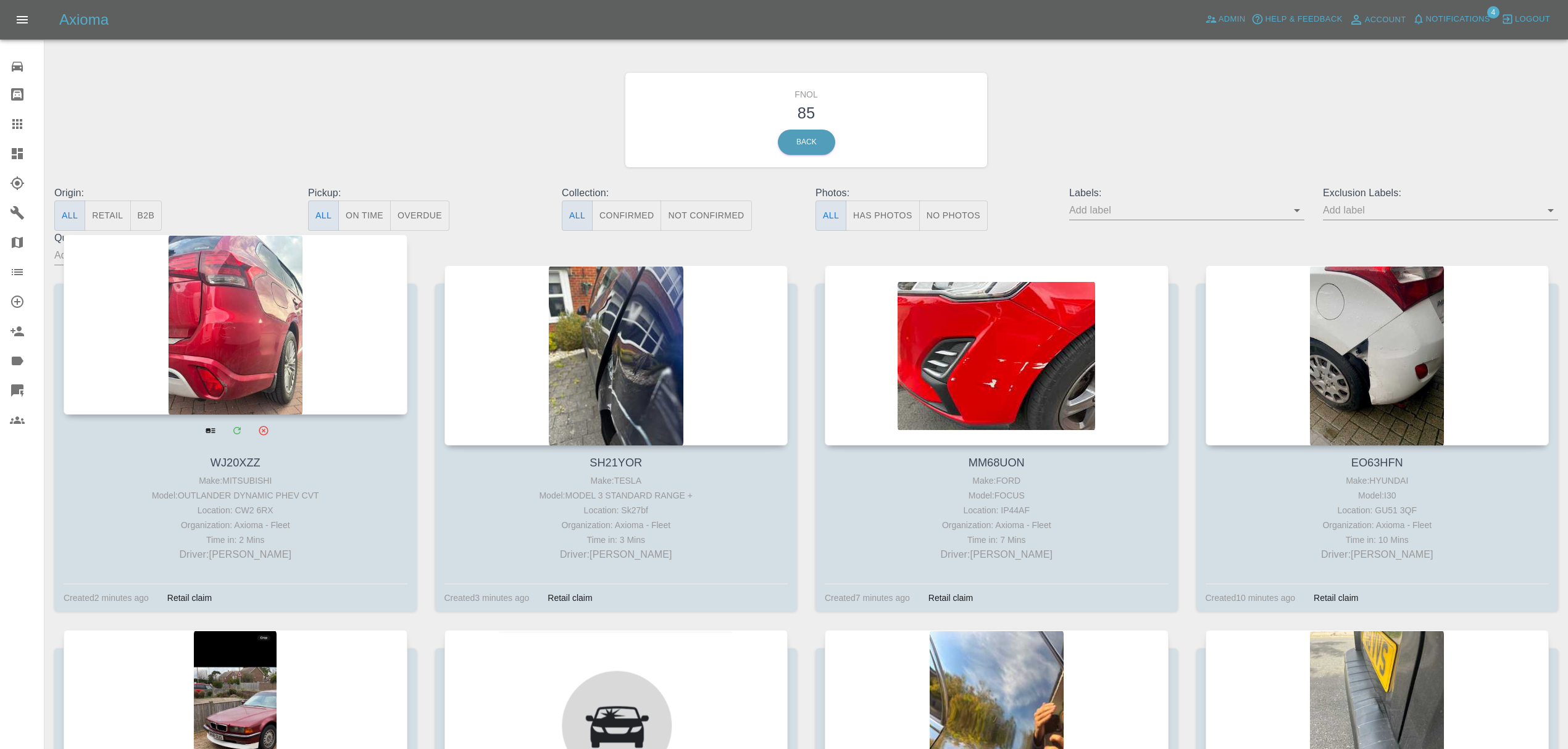
click at [315, 295] on div at bounding box center [235, 324] width 344 height 180
